Goal: Navigation & Orientation: Find specific page/section

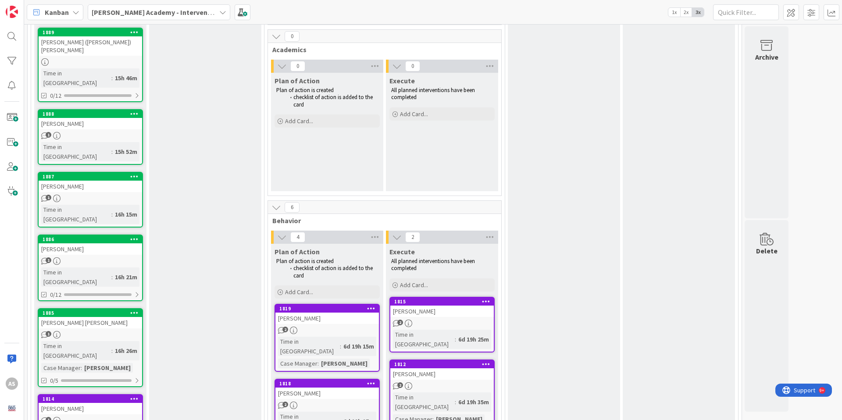
scroll to position [271, 0]
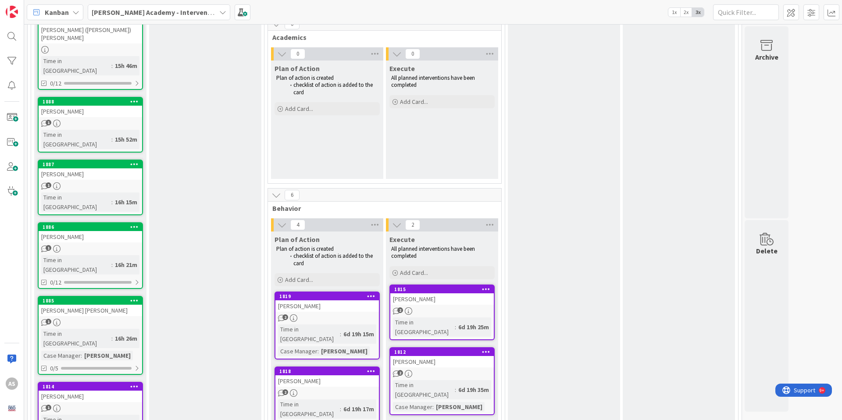
click at [108, 305] on div "[PERSON_NAME] [PERSON_NAME]" at bounding box center [90, 310] width 103 height 11
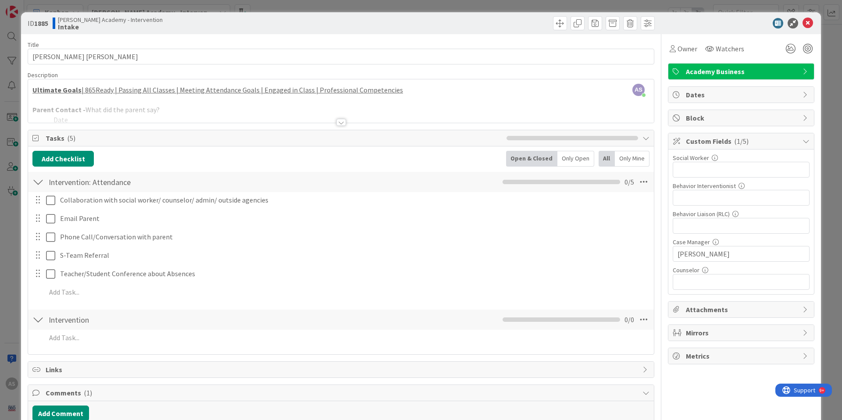
click at [338, 124] on div at bounding box center [341, 122] width 10 height 7
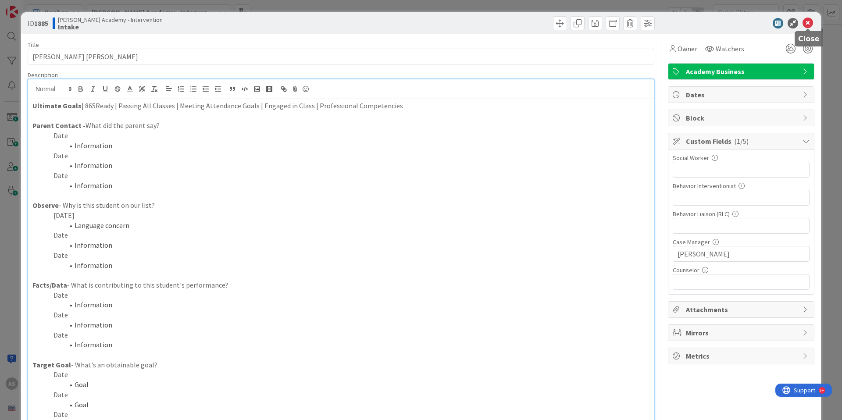
click at [806, 25] on icon at bounding box center [808, 23] width 11 height 11
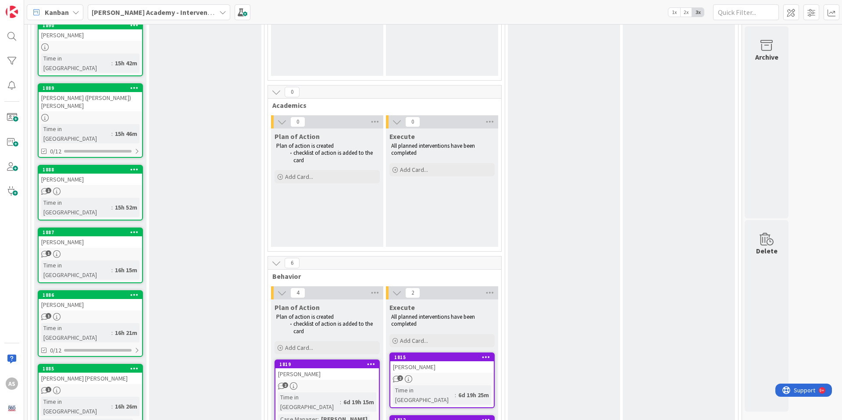
scroll to position [223, 0]
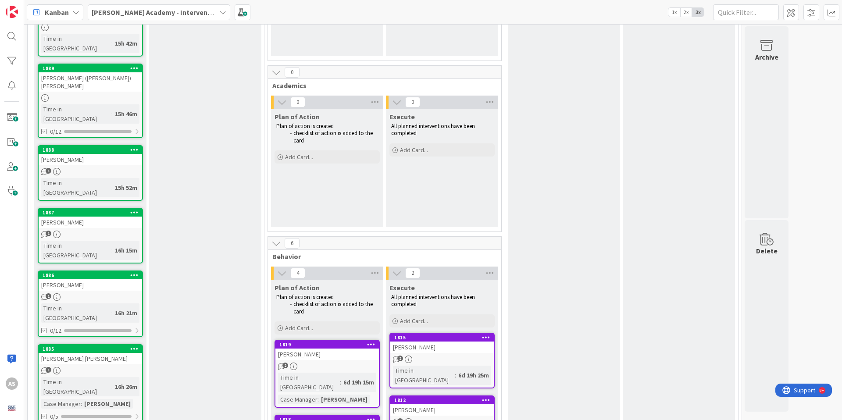
click at [100, 217] on div "[PERSON_NAME]" at bounding box center [90, 222] width 103 height 11
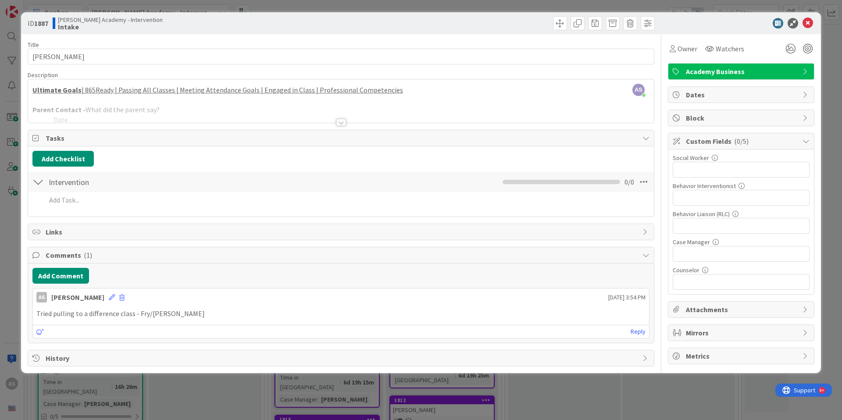
click at [343, 124] on div at bounding box center [341, 122] width 10 height 7
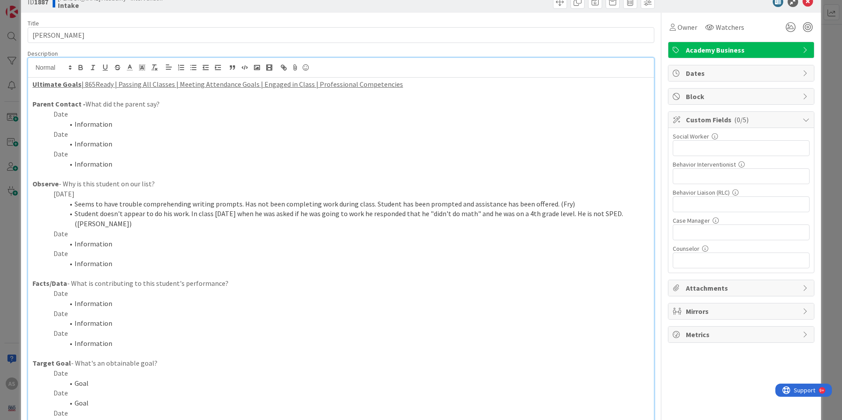
scroll to position [22, 0]
click at [810, 5] on icon at bounding box center [808, 1] width 11 height 11
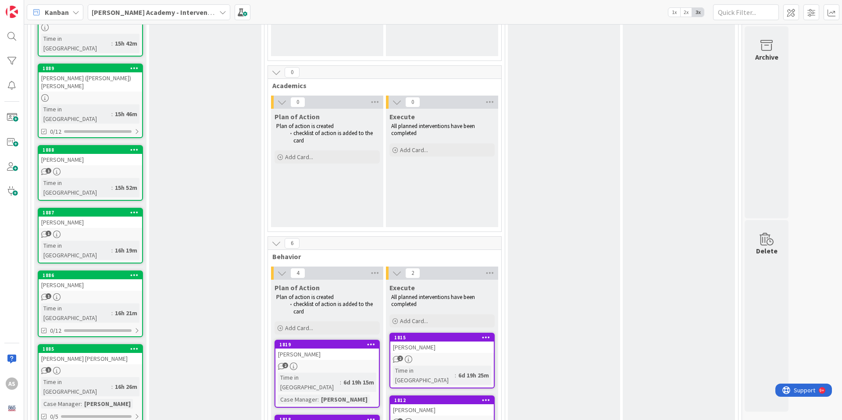
click at [90, 154] on div "[PERSON_NAME]" at bounding box center [90, 159] width 103 height 11
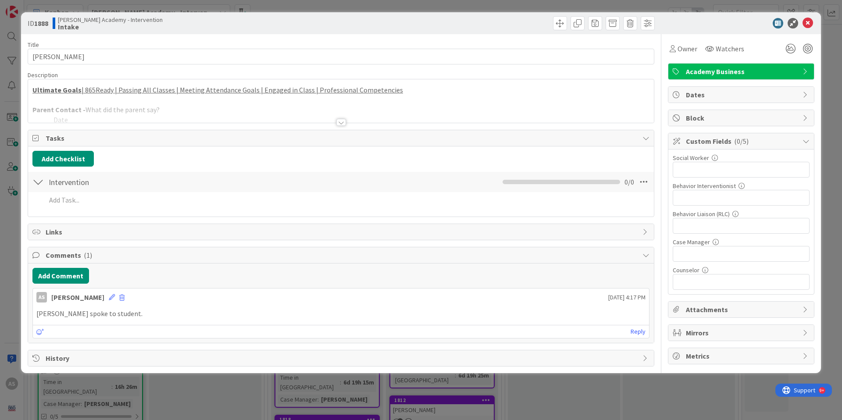
click at [343, 121] on div at bounding box center [341, 122] width 10 height 7
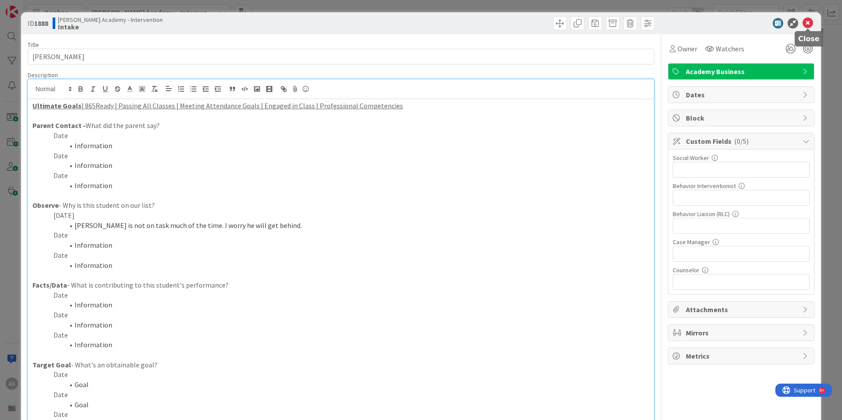
click at [808, 21] on icon at bounding box center [808, 23] width 11 height 11
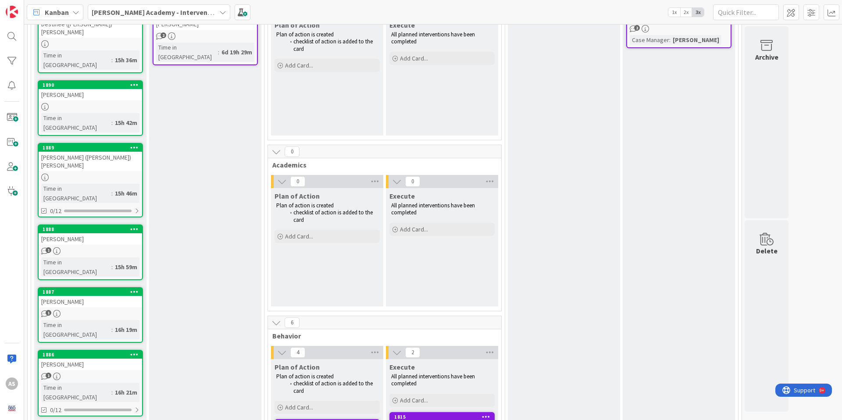
scroll to position [140, 0]
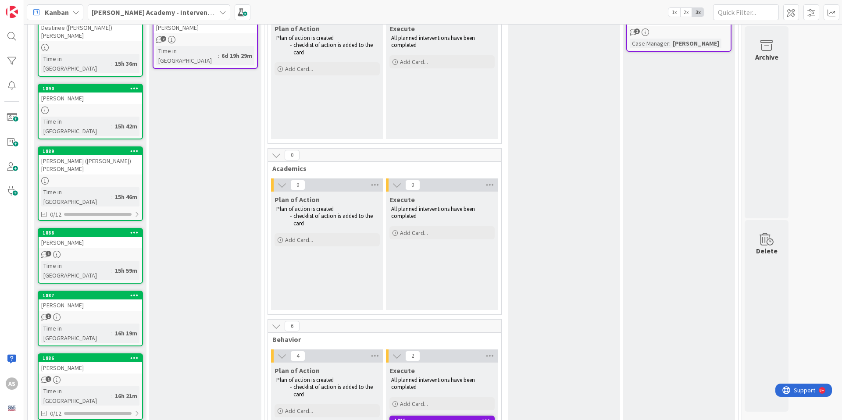
click at [100, 155] on div "[PERSON_NAME] ([PERSON_NAME]) [PERSON_NAME]" at bounding box center [90, 164] width 103 height 19
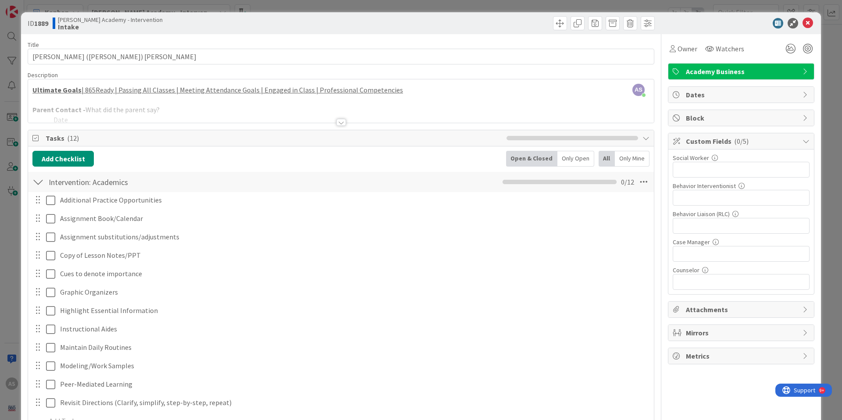
click at [341, 121] on div at bounding box center [341, 122] width 10 height 7
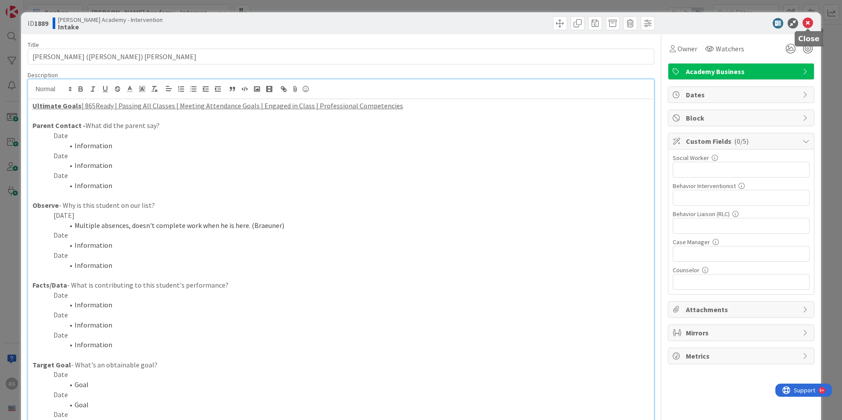
click at [811, 23] on icon at bounding box center [808, 23] width 11 height 11
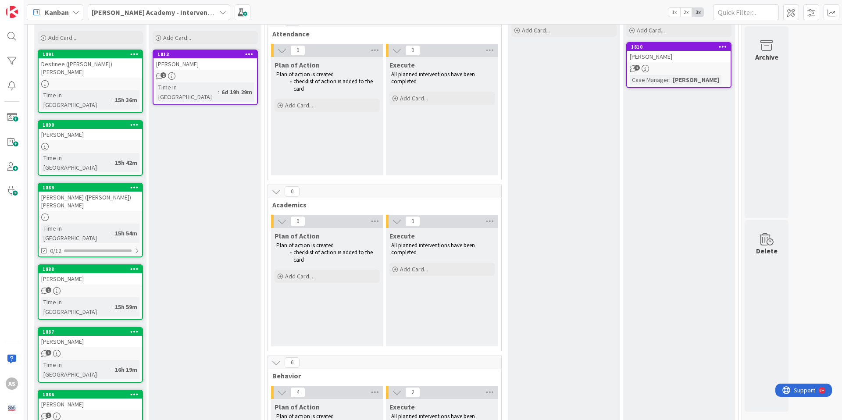
scroll to position [89, 0]
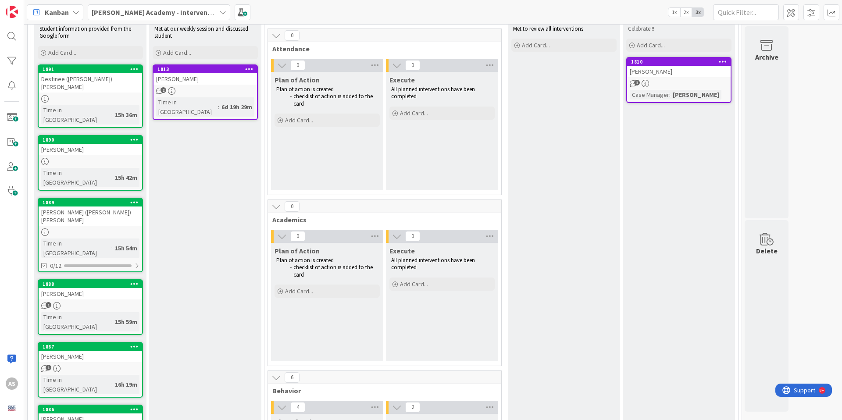
click at [102, 144] on div "[PERSON_NAME]" at bounding box center [90, 149] width 103 height 11
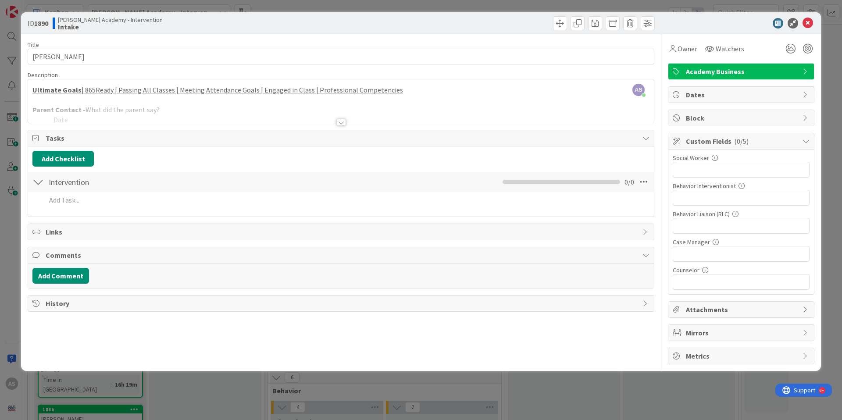
click at [341, 123] on div at bounding box center [341, 122] width 10 height 7
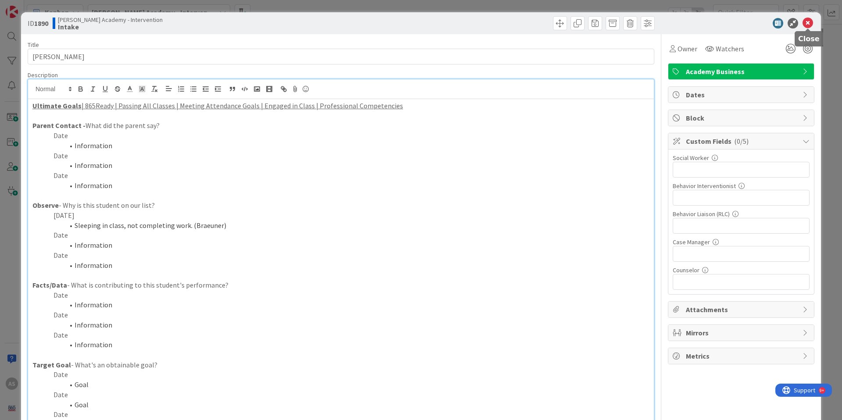
click at [808, 21] on icon at bounding box center [808, 23] width 11 height 11
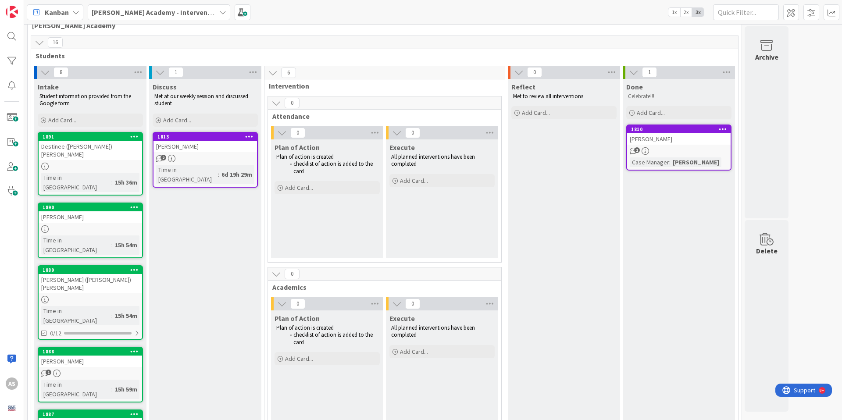
click at [86, 151] on div "Destinee ([PERSON_NAME]) [PERSON_NAME]" at bounding box center [90, 150] width 103 height 19
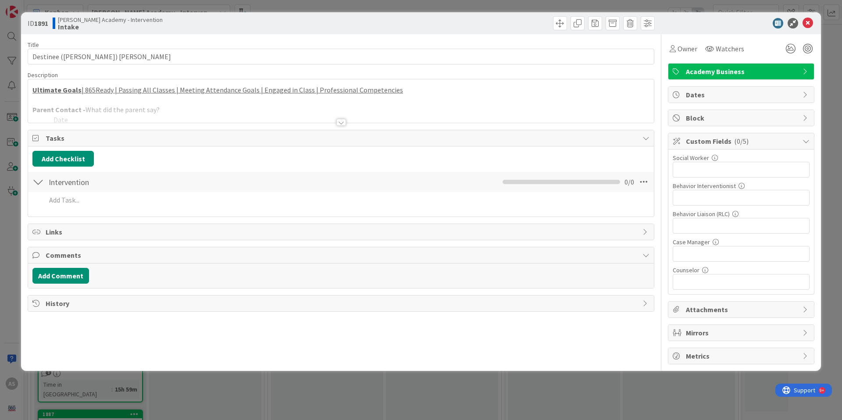
click at [344, 121] on div at bounding box center [341, 122] width 10 height 7
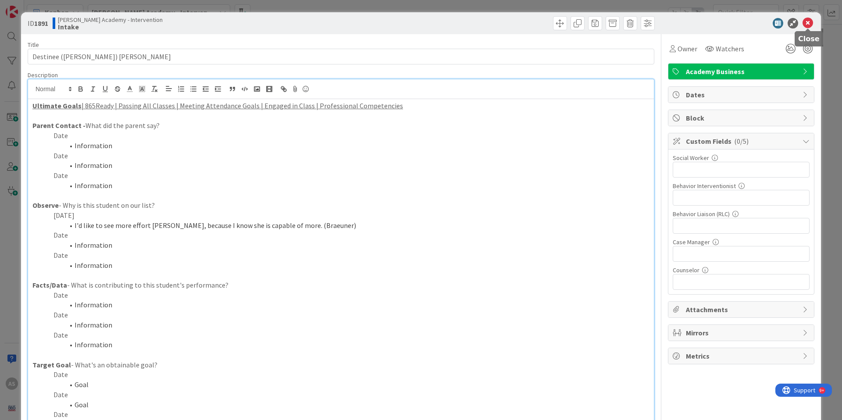
click at [809, 20] on icon at bounding box center [808, 23] width 11 height 11
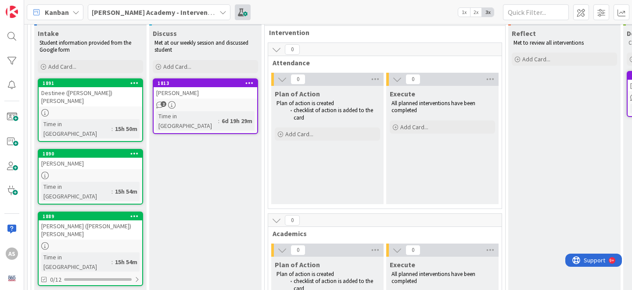
scroll to position [75, 0]
